Goal: Find specific page/section: Find specific page/section

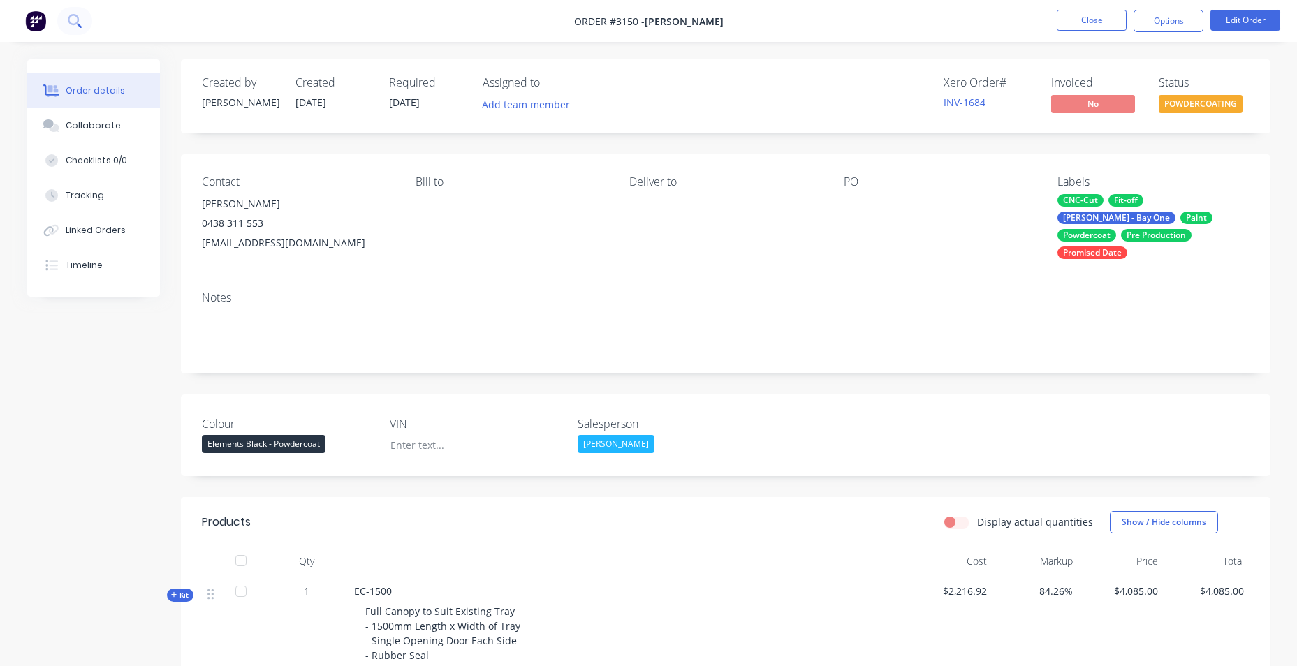
click at [68, 17] on button at bounding box center [74, 21] width 35 height 28
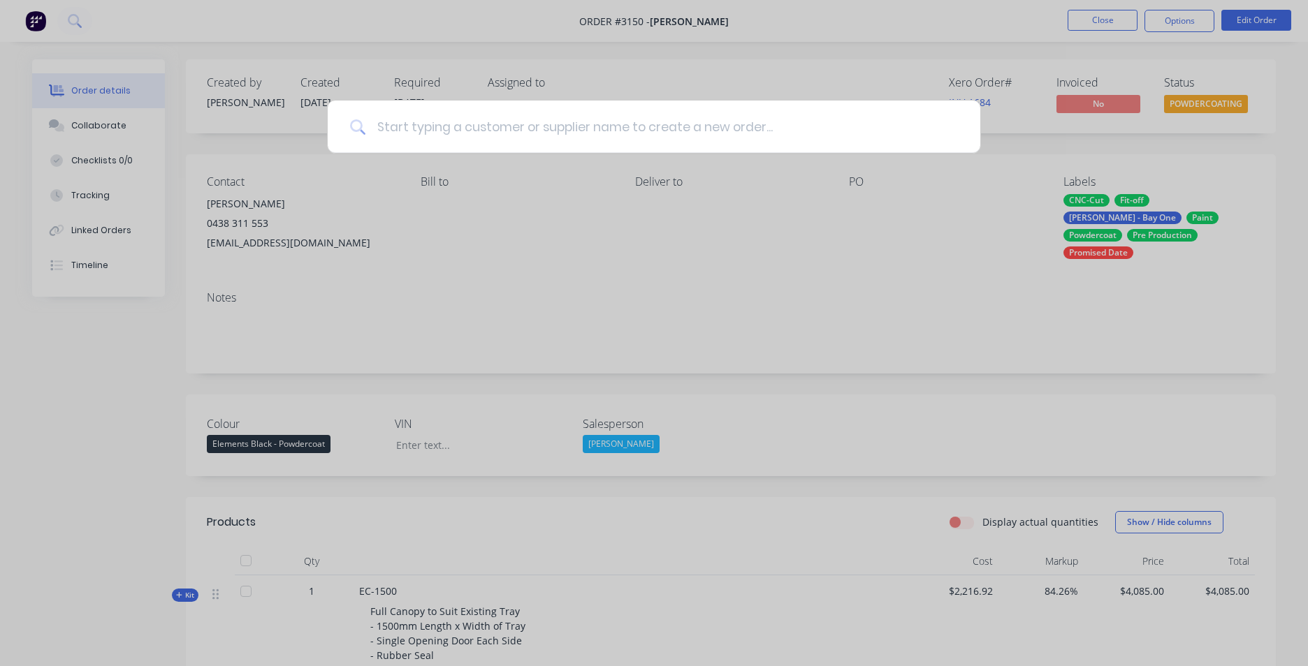
click at [459, 132] on input at bounding box center [661, 127] width 592 height 52
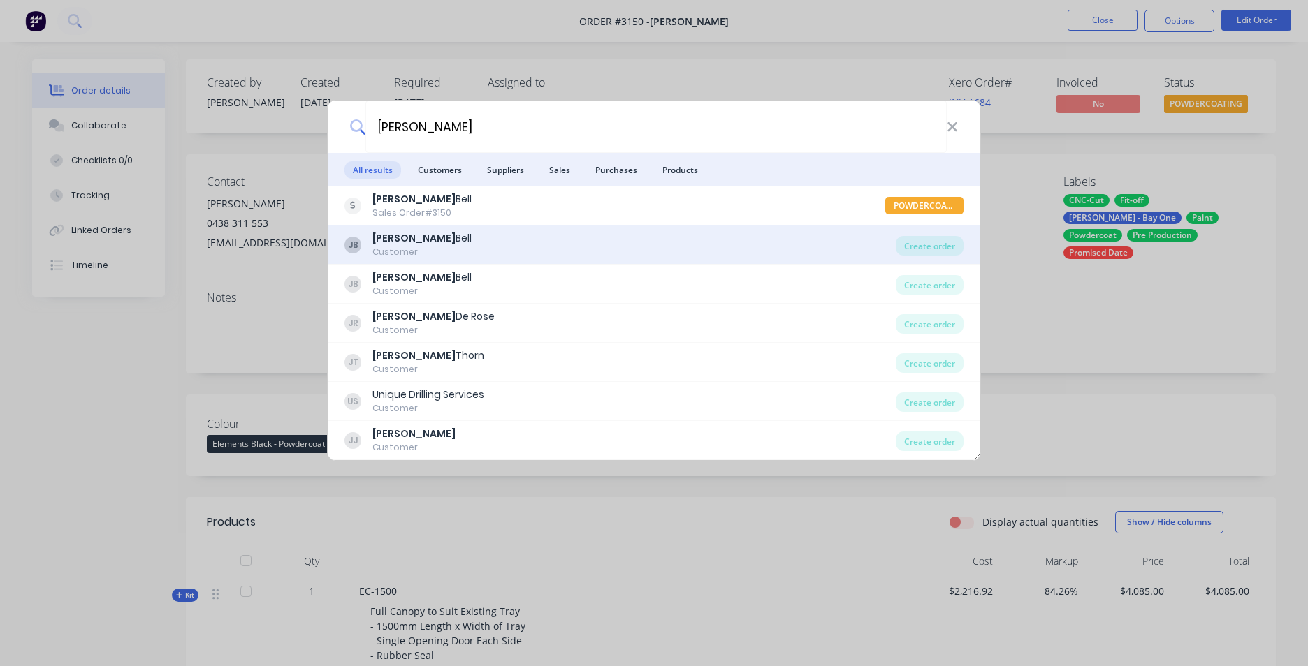
type input "[PERSON_NAME]"
click at [386, 242] on b "[PERSON_NAME]" at bounding box center [413, 238] width 83 height 14
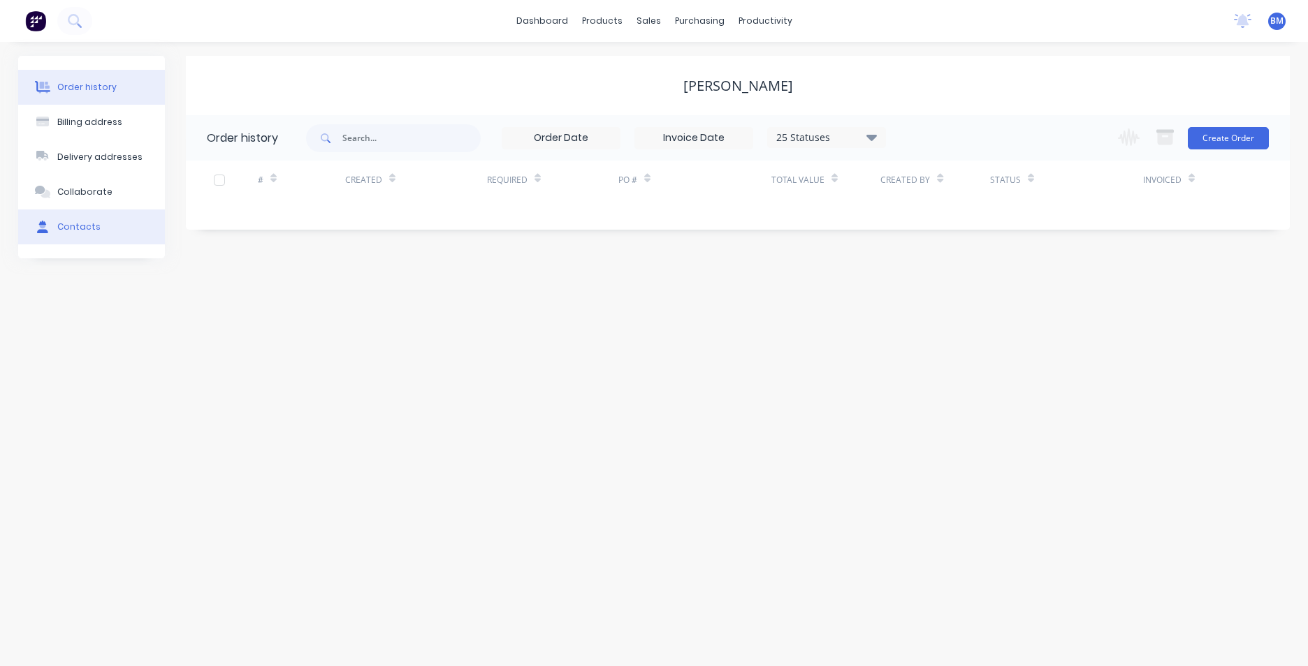
click at [95, 231] on div "Contacts" at bounding box center [78, 227] width 43 height 13
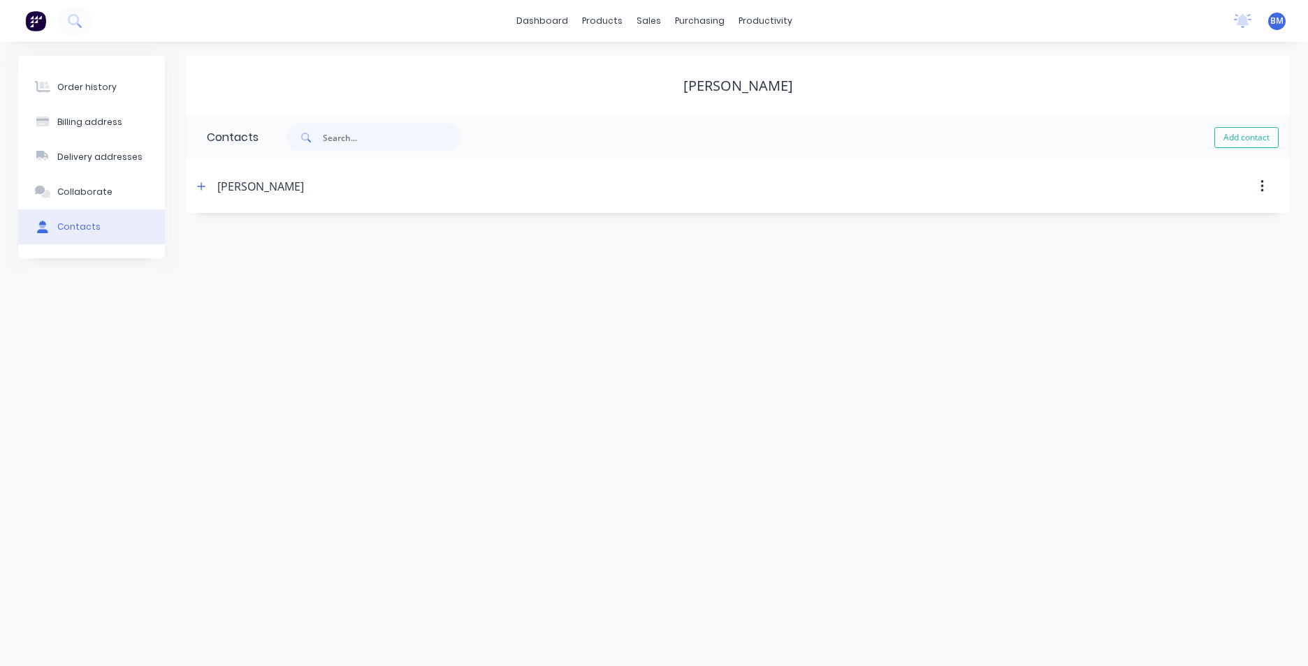
click at [233, 191] on div "[PERSON_NAME]" at bounding box center [260, 186] width 87 height 17
click at [196, 192] on button "button" at bounding box center [201, 185] width 17 height 17
